Goal: Information Seeking & Learning: Learn about a topic

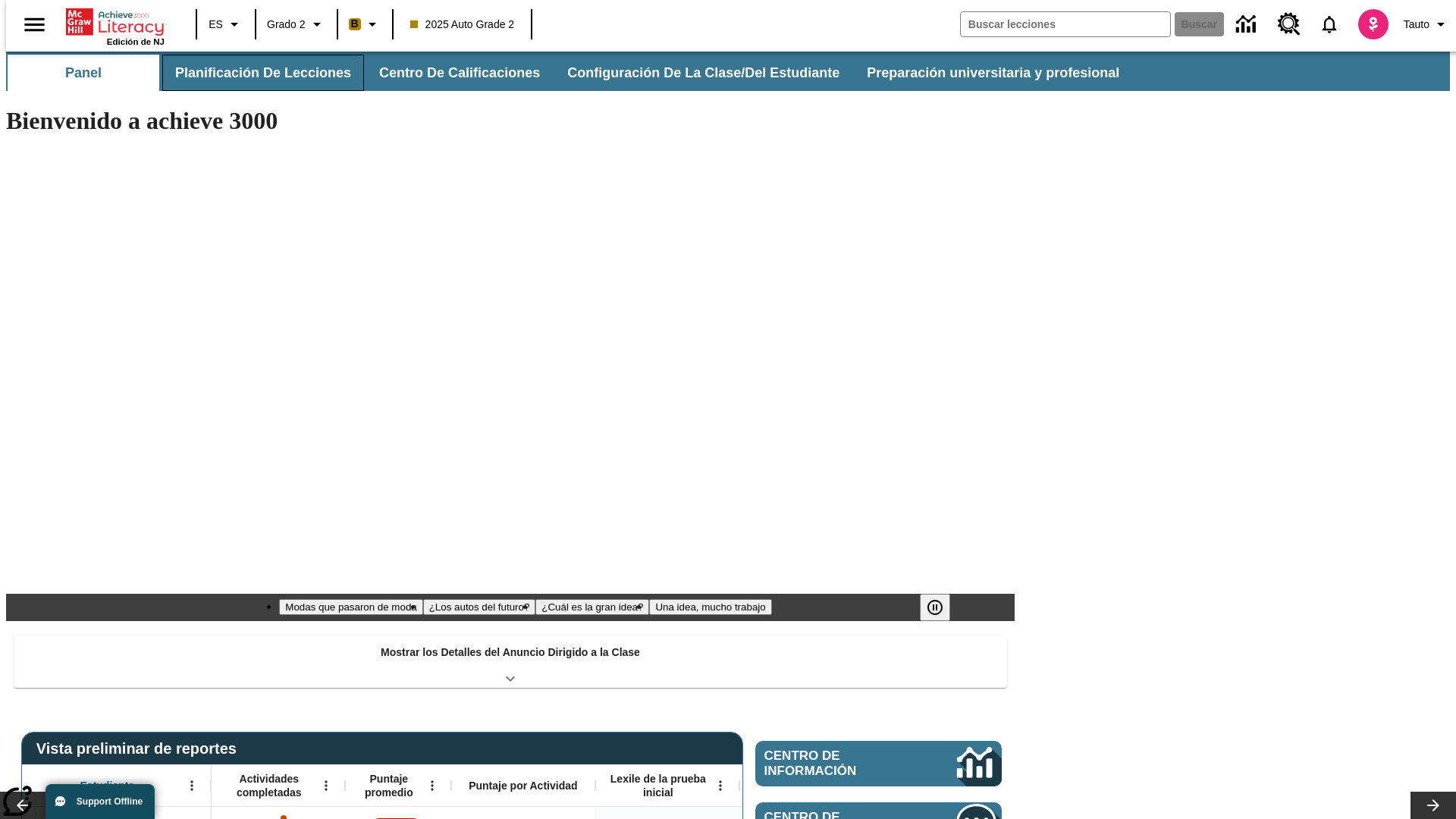
click at [254, 73] on button "Planificación de lecciones" at bounding box center [263, 72] width 202 height 36
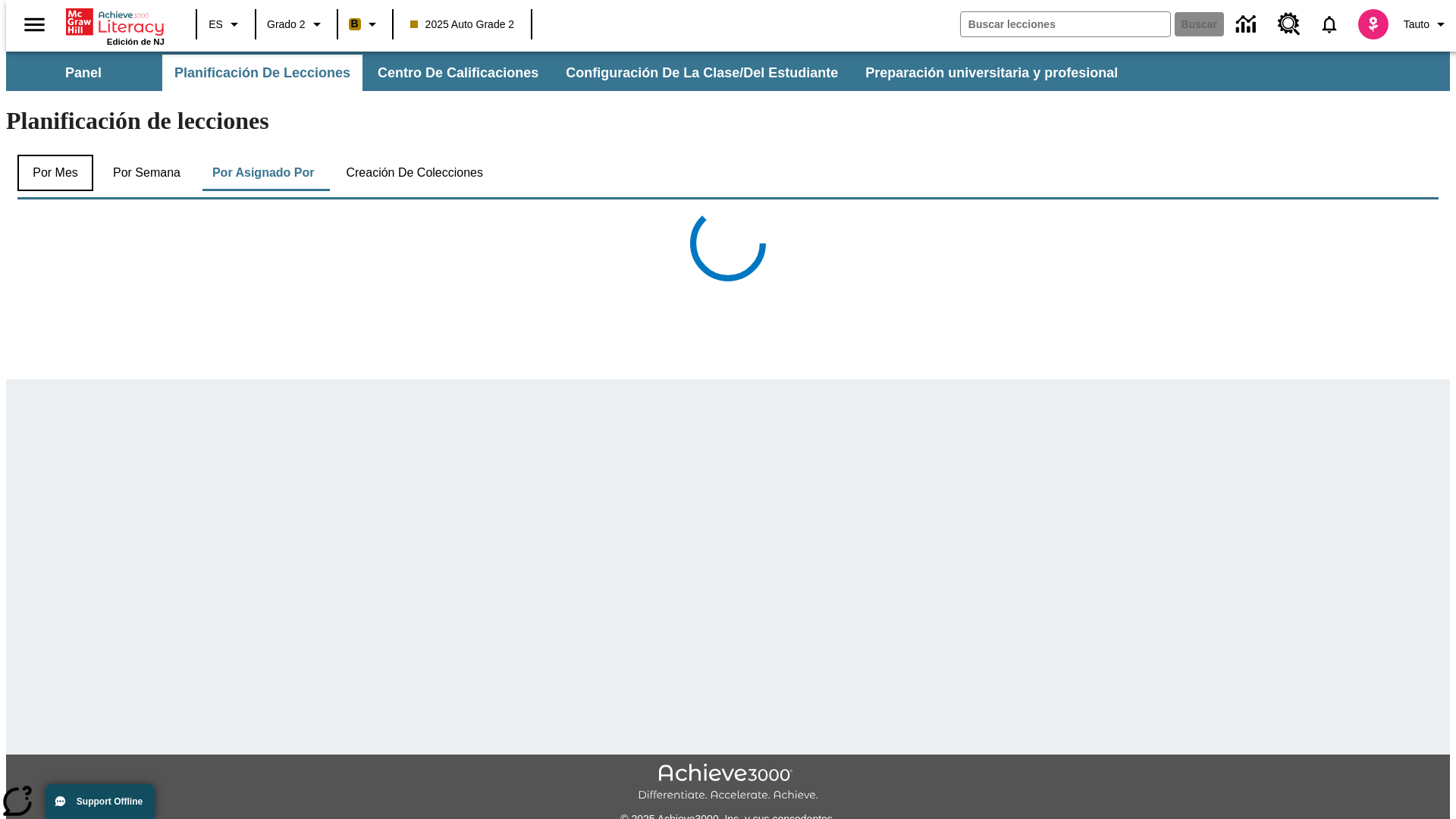
click at [49, 154] on button "Por mes" at bounding box center [55, 172] width 76 height 36
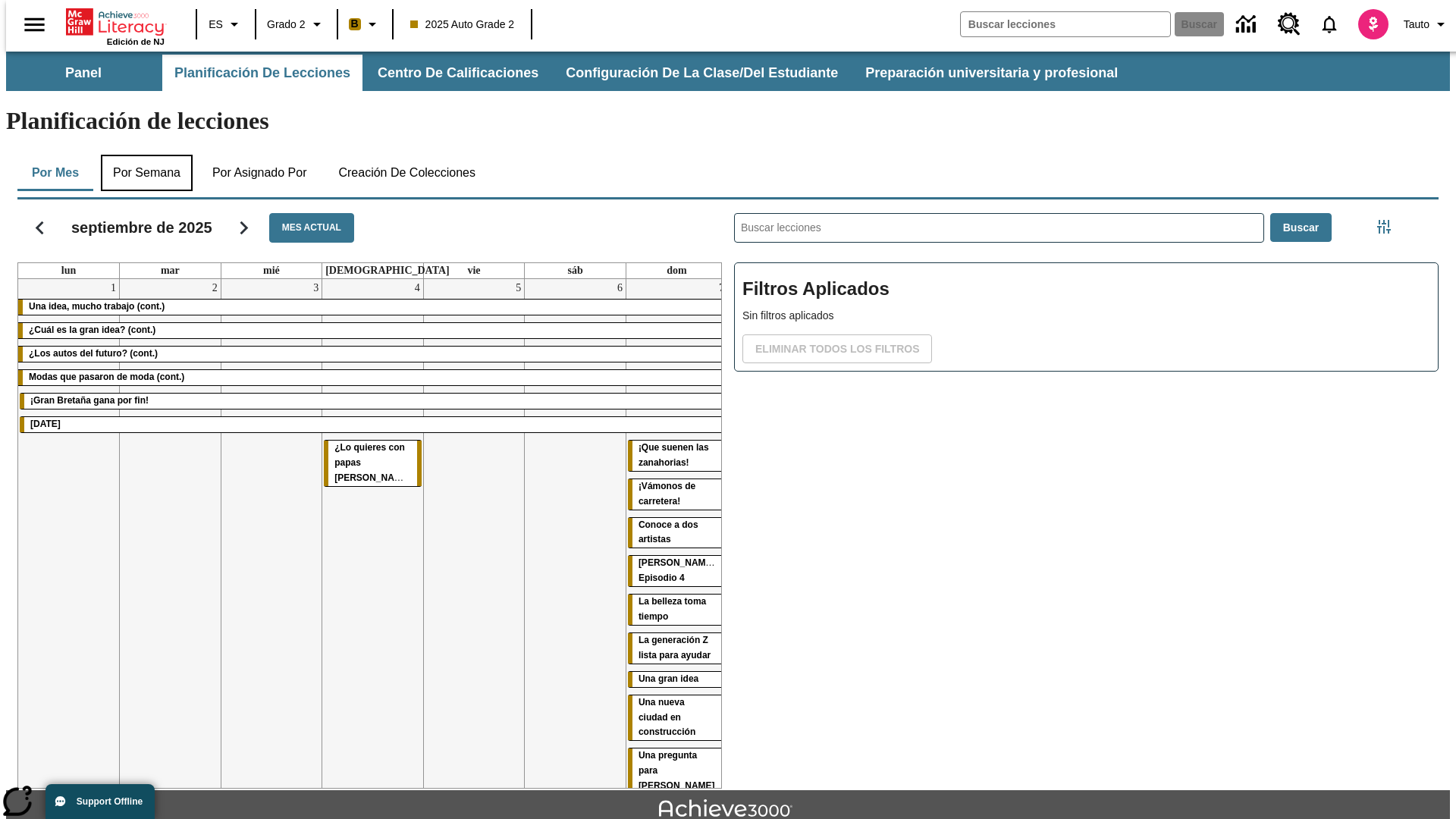
click at [142, 154] on button "Por semana" at bounding box center [147, 172] width 92 height 36
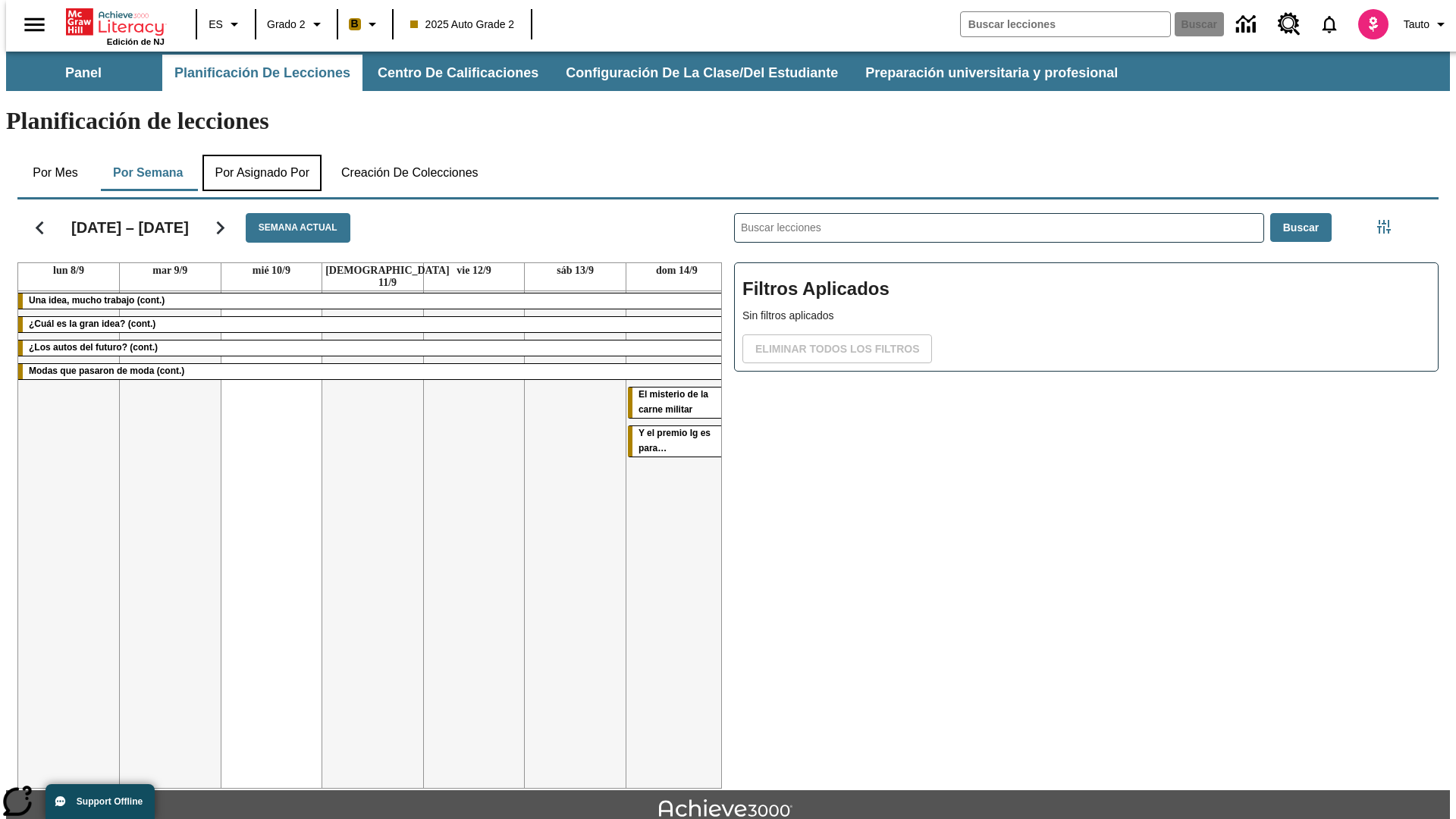
click at [261, 154] on button "Por asignado por" at bounding box center [262, 172] width 119 height 36
